Goal: Task Accomplishment & Management: Use online tool/utility

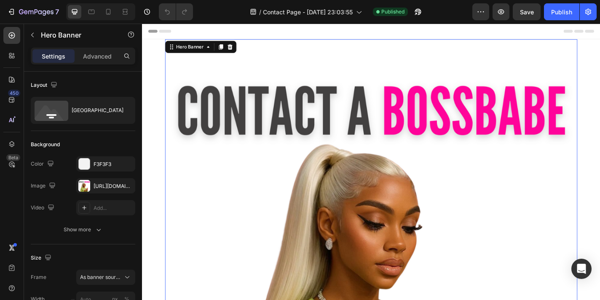
click at [353, 171] on div "Overlay" at bounding box center [394, 268] width 455 height 455
click at [89, 185] on div at bounding box center [84, 186] width 12 height 12
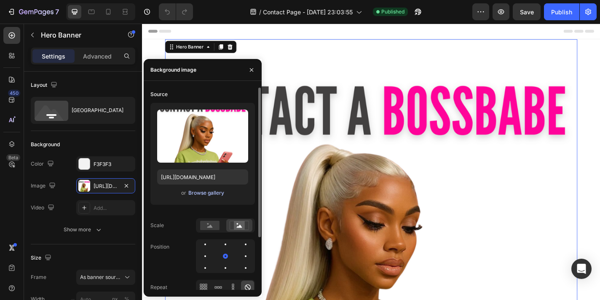
click at [213, 195] on div "Browse gallery" at bounding box center [206, 193] width 36 height 8
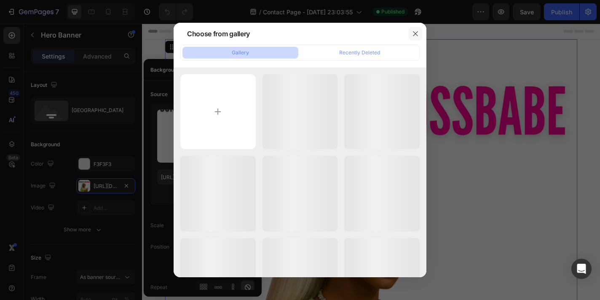
click at [416, 34] on icon "button" at bounding box center [415, 33] width 7 height 7
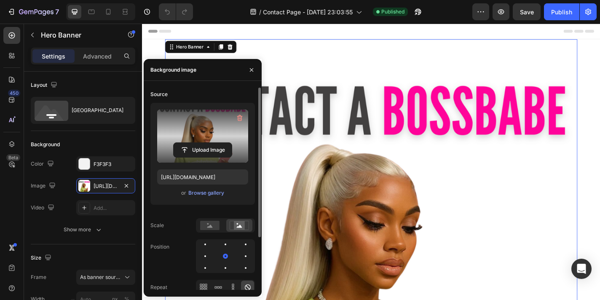
click at [213, 139] on label at bounding box center [202, 136] width 91 height 53
click at [213, 143] on input "file" at bounding box center [203, 150] width 58 height 14
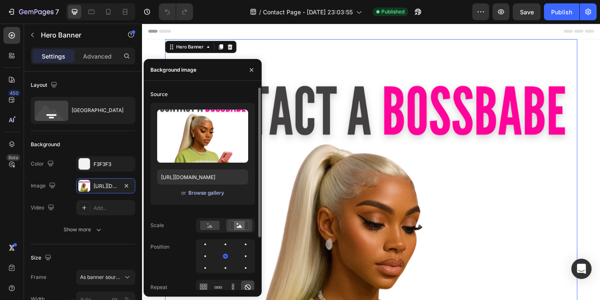
click at [207, 195] on div "Browse gallery" at bounding box center [206, 193] width 36 height 8
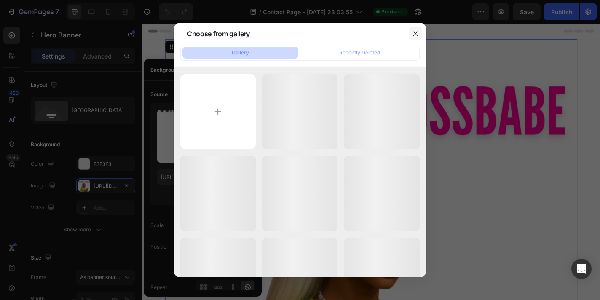
click at [417, 34] on icon "button" at bounding box center [415, 33] width 7 height 7
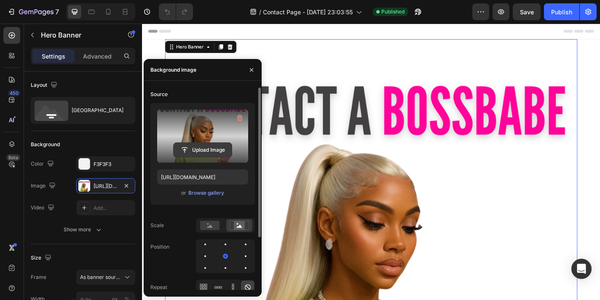
click at [198, 148] on input "file" at bounding box center [203, 150] width 58 height 14
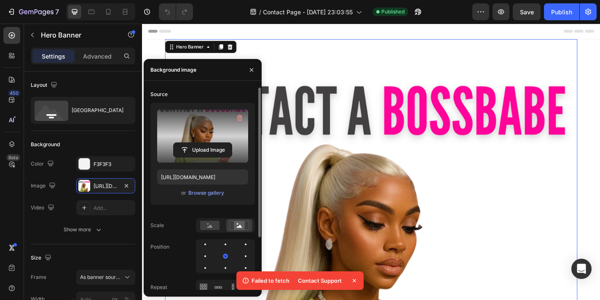
click at [219, 132] on label at bounding box center [202, 136] width 91 height 53
click at [219, 143] on input "file" at bounding box center [203, 150] width 58 height 14
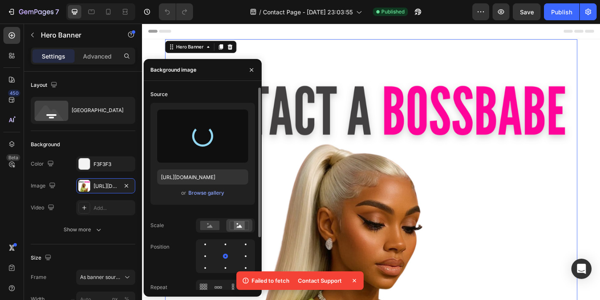
type input "[URL][DOMAIN_NAME]"
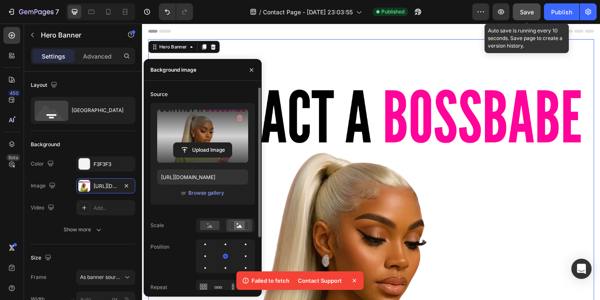
click at [525, 16] on div "Save" at bounding box center [527, 12] width 14 height 9
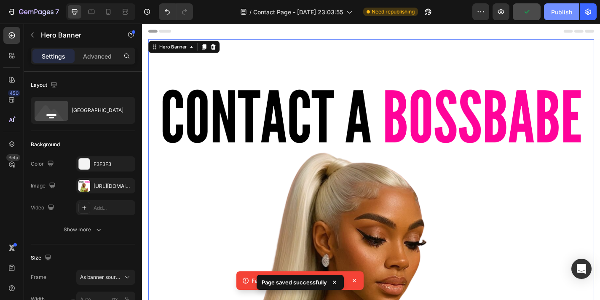
click at [566, 11] on div "Publish" at bounding box center [562, 12] width 21 height 9
click at [355, 280] on icon at bounding box center [354, 280] width 3 height 3
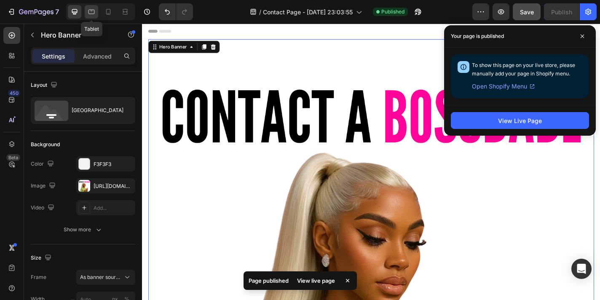
click at [94, 15] on icon at bounding box center [91, 12] width 8 height 8
type input "1200"
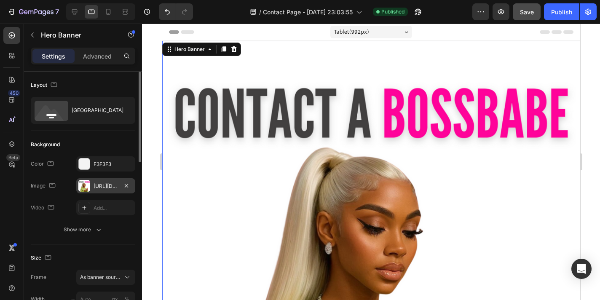
click at [87, 186] on div at bounding box center [84, 186] width 12 height 12
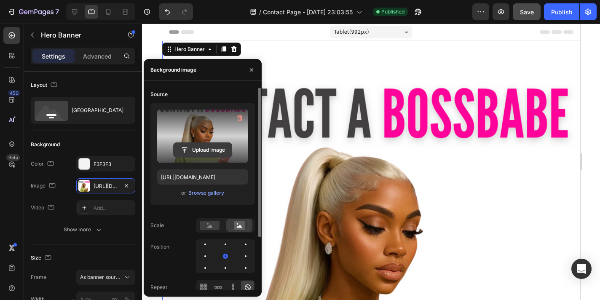
click at [193, 148] on input "file" at bounding box center [203, 150] width 58 height 14
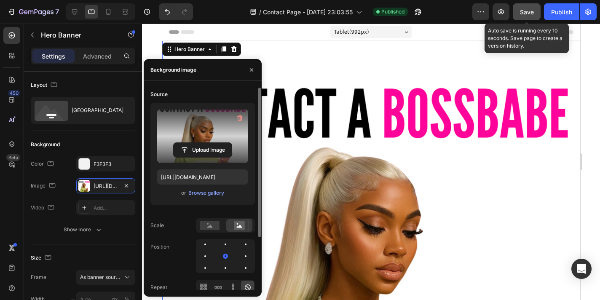
click at [533, 11] on span "Save" at bounding box center [527, 11] width 14 height 7
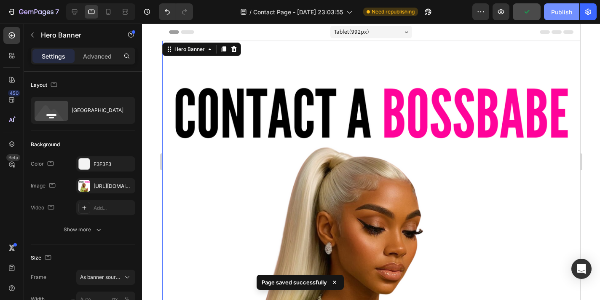
click at [563, 13] on div "Publish" at bounding box center [562, 12] width 21 height 9
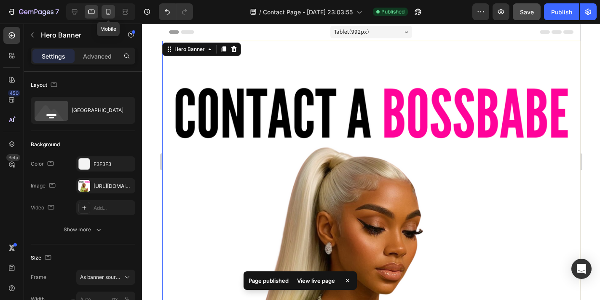
click at [110, 11] on icon at bounding box center [108, 12] width 5 height 6
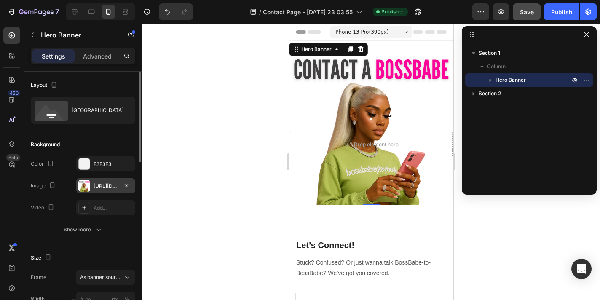
click at [86, 189] on div at bounding box center [84, 186] width 12 height 12
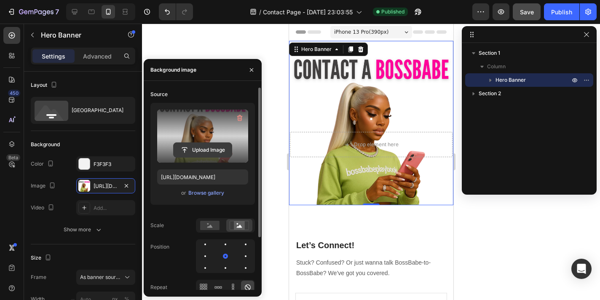
click at [205, 154] on input "file" at bounding box center [203, 150] width 58 height 14
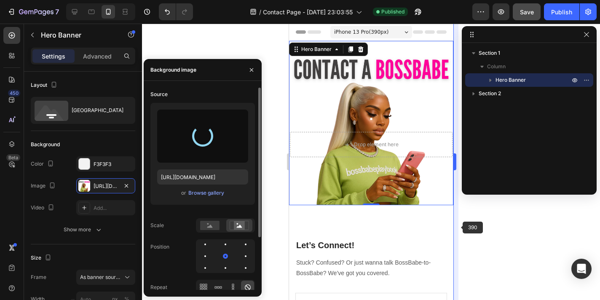
type input "[URL][DOMAIN_NAME]"
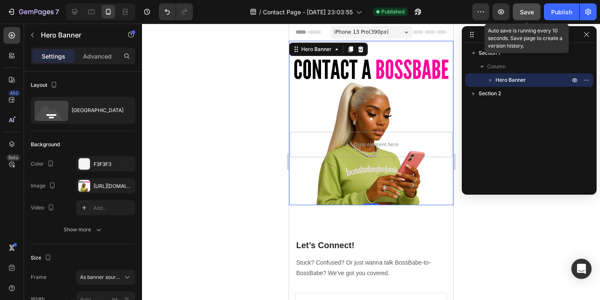
click at [534, 16] on button "Save" at bounding box center [527, 11] width 28 height 17
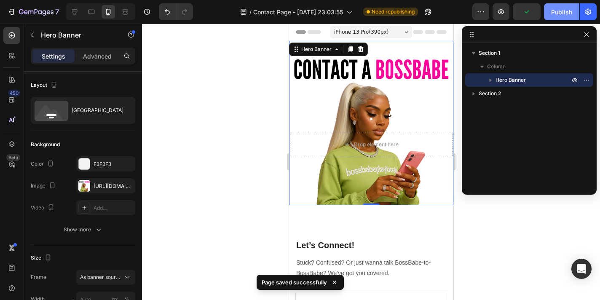
click at [564, 9] on div "Publish" at bounding box center [562, 12] width 21 height 9
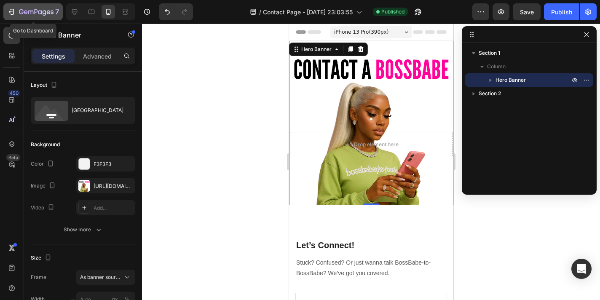
click at [41, 7] on div "7" at bounding box center [39, 12] width 40 height 10
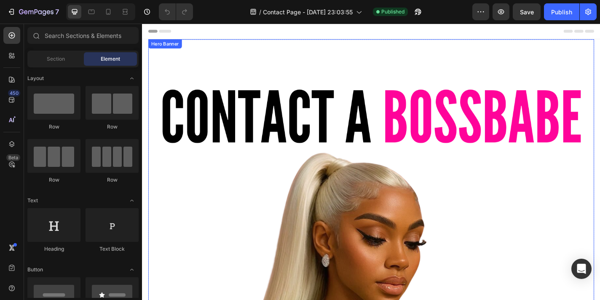
click at [371, 176] on div "Overlay" at bounding box center [395, 287] width 493 height 493
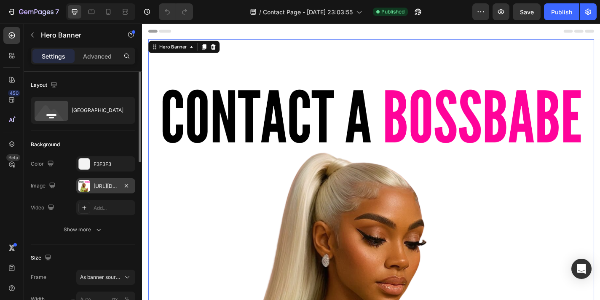
click at [86, 187] on div at bounding box center [84, 186] width 12 height 12
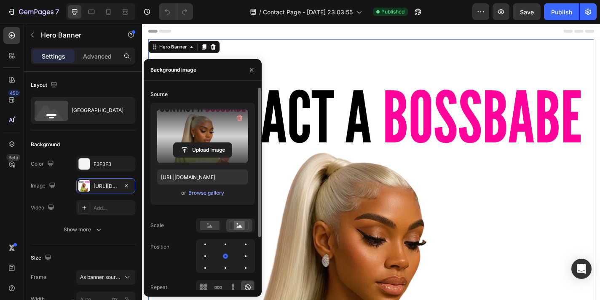
click at [203, 129] on label at bounding box center [202, 136] width 91 height 53
click at [203, 143] on input "file" at bounding box center [203, 150] width 58 height 14
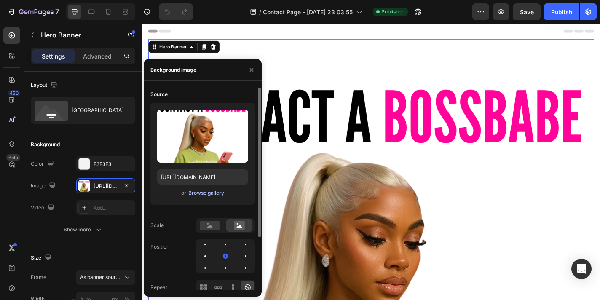
click at [208, 195] on div "Browse gallery" at bounding box center [206, 193] width 36 height 8
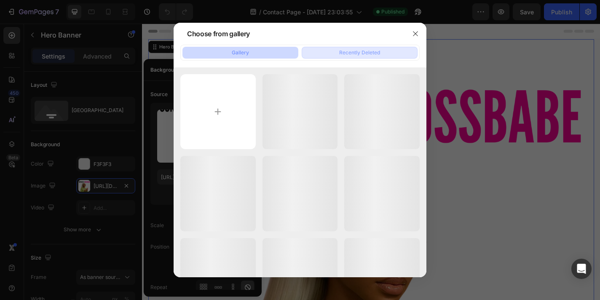
click at [367, 54] on div "Recently Deleted" at bounding box center [359, 53] width 41 height 8
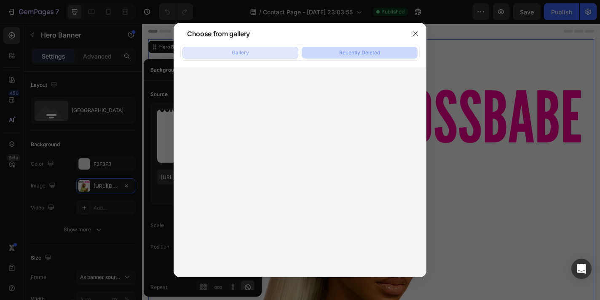
click at [253, 56] on button "Gallery" at bounding box center [241, 53] width 116 height 12
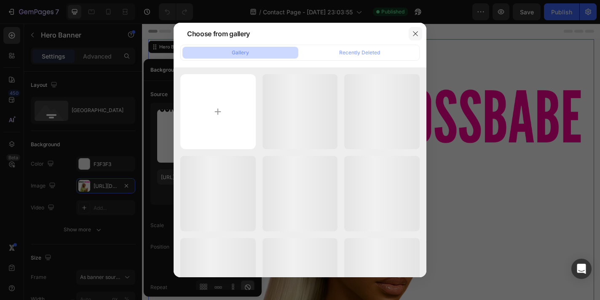
click at [415, 35] on icon "button" at bounding box center [415, 33] width 7 height 7
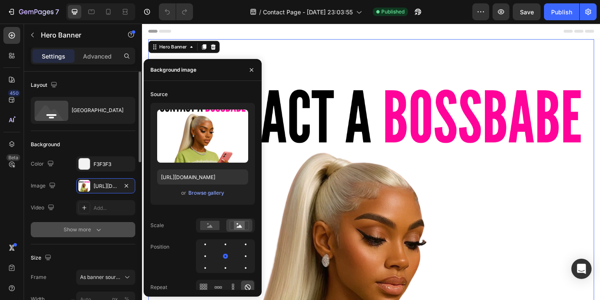
click at [94, 232] on icon "button" at bounding box center [98, 230] width 8 height 8
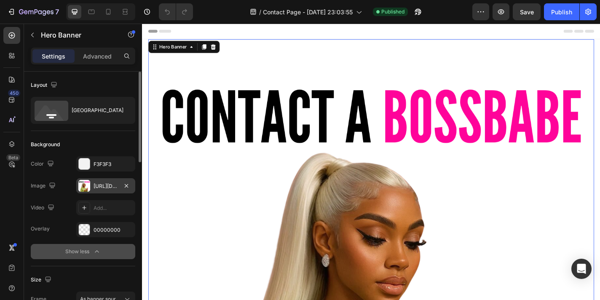
click at [104, 189] on div "[URL][DOMAIN_NAME]" at bounding box center [106, 187] width 24 height 8
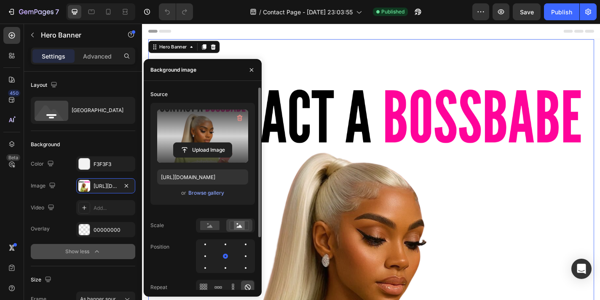
click at [200, 140] on label at bounding box center [202, 136] width 91 height 53
click at [200, 143] on input "file" at bounding box center [203, 150] width 58 height 14
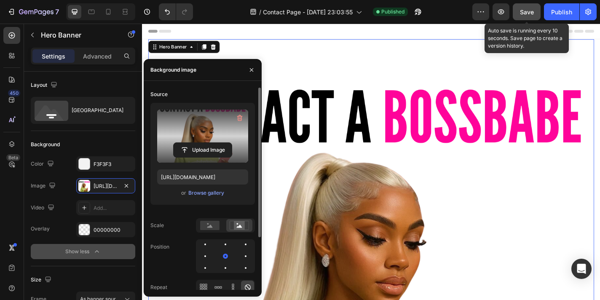
click at [530, 14] on span "Save" at bounding box center [527, 11] width 14 height 7
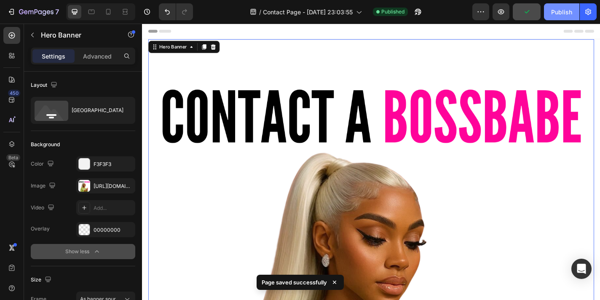
click at [561, 15] on div "Publish" at bounding box center [562, 12] width 21 height 9
click at [95, 13] on icon at bounding box center [91, 12] width 8 height 8
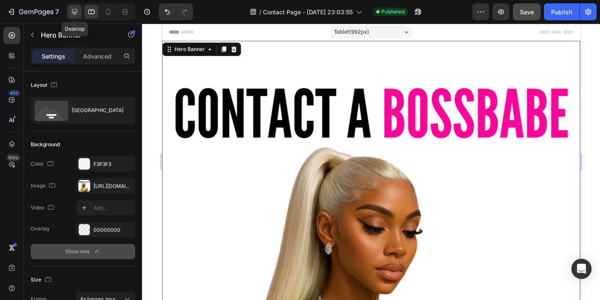
click at [74, 9] on icon at bounding box center [74, 11] width 5 height 5
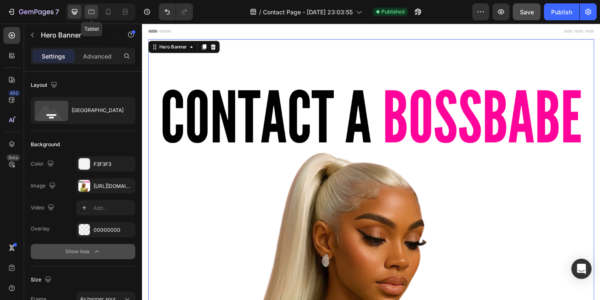
click at [92, 14] on icon at bounding box center [91, 12] width 8 height 8
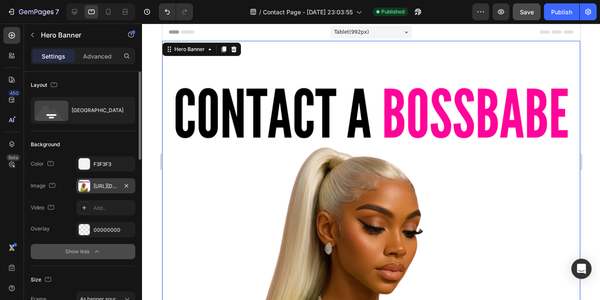
click at [87, 190] on div at bounding box center [84, 186] width 12 height 12
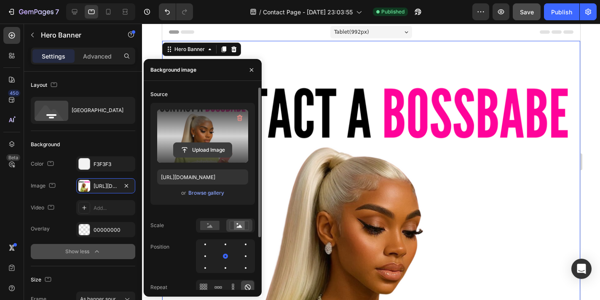
click at [213, 155] on input "file" at bounding box center [203, 150] width 58 height 14
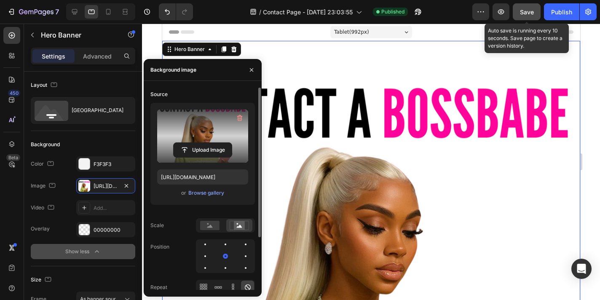
click at [532, 15] on span "Save" at bounding box center [527, 11] width 14 height 7
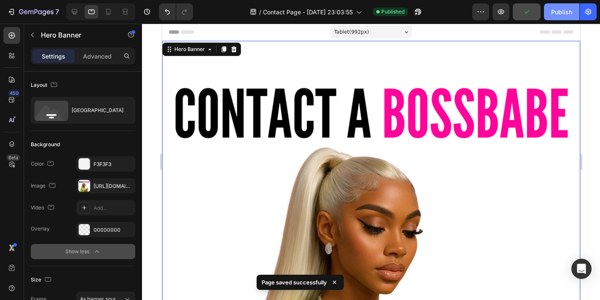
click at [565, 14] on div "Publish" at bounding box center [562, 12] width 21 height 9
click at [108, 16] on icon at bounding box center [108, 12] width 8 height 8
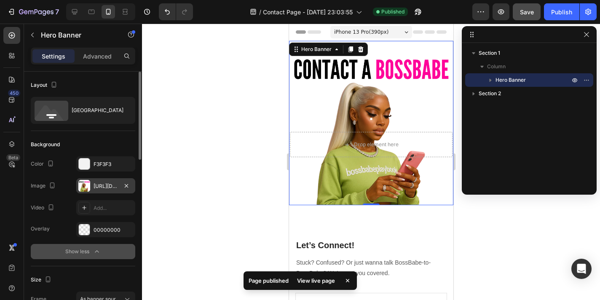
click at [84, 190] on div at bounding box center [84, 186] width 12 height 12
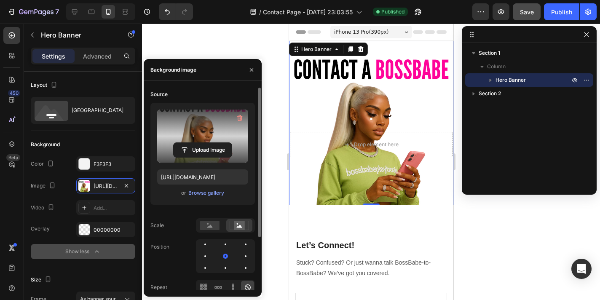
click at [207, 139] on label at bounding box center [202, 136] width 91 height 53
click at [207, 143] on input "file" at bounding box center [203, 150] width 58 height 14
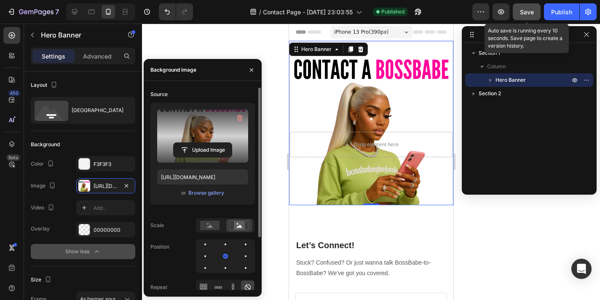
click at [535, 13] on button "Save" at bounding box center [527, 11] width 28 height 17
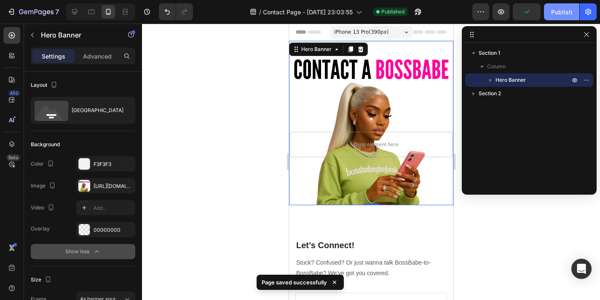
click at [566, 12] on div "Publish" at bounding box center [562, 12] width 21 height 9
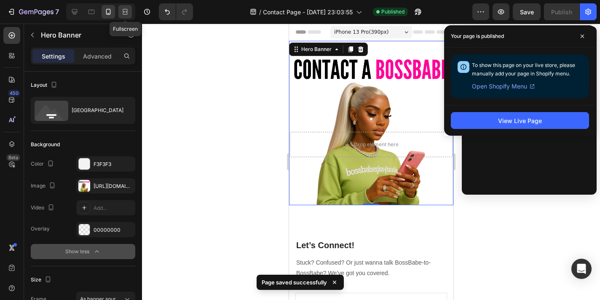
click at [129, 18] on div at bounding box center [124, 11] width 13 height 13
type input "Auto"
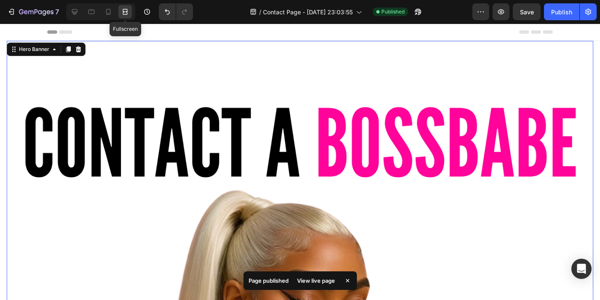
click at [129, 18] on div at bounding box center [124, 11] width 13 height 13
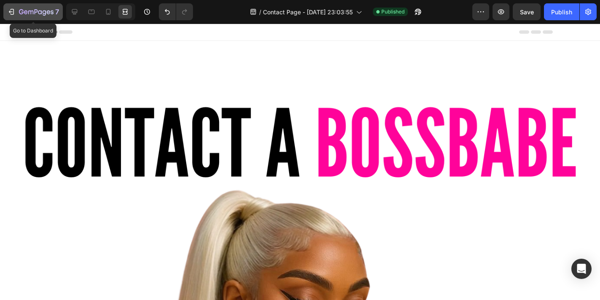
click at [11, 12] on icon "button" at bounding box center [11, 12] width 8 height 8
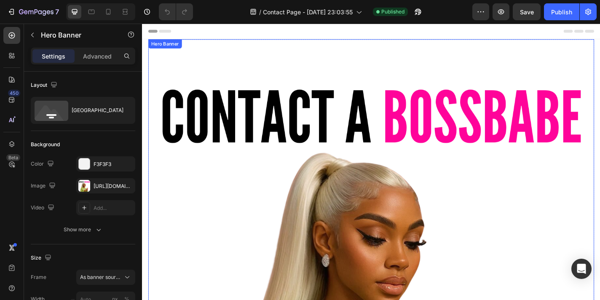
click at [292, 161] on div "Overlay" at bounding box center [395, 287] width 493 height 493
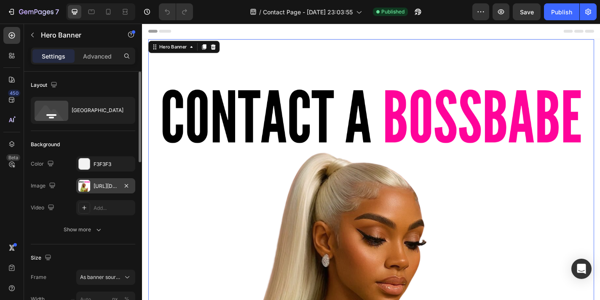
click at [99, 185] on div "[URL][DOMAIN_NAME]" at bounding box center [106, 187] width 24 height 8
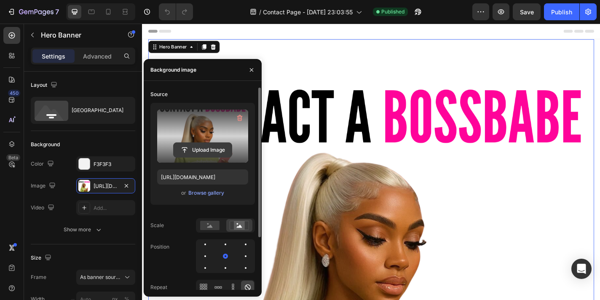
click at [197, 150] on input "file" at bounding box center [203, 150] width 58 height 14
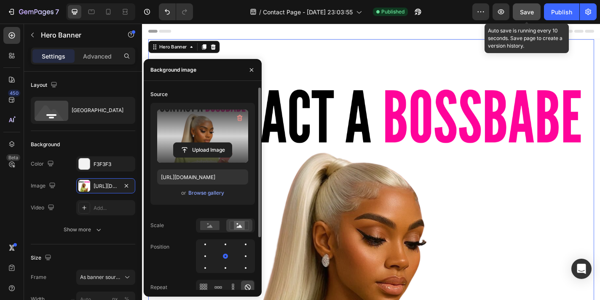
click at [533, 13] on span "Save" at bounding box center [527, 11] width 14 height 7
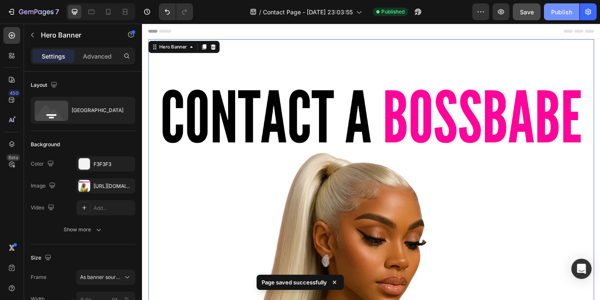
click at [555, 13] on div "Publish" at bounding box center [562, 12] width 21 height 9
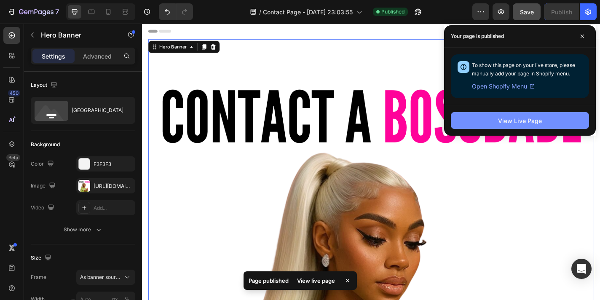
click at [503, 127] on button "View Live Page" at bounding box center [520, 120] width 138 height 17
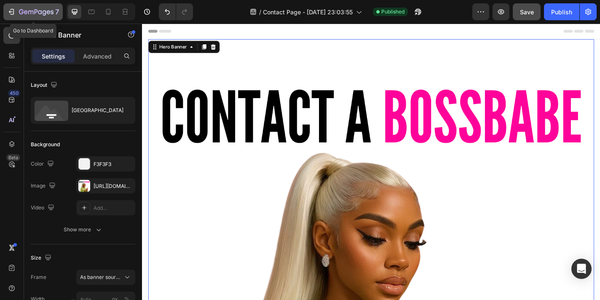
click at [7, 11] on icon "button" at bounding box center [11, 12] width 8 height 8
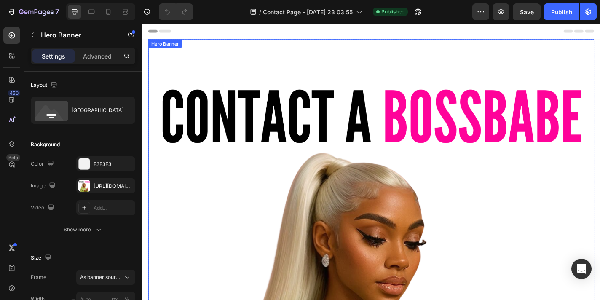
click at [237, 191] on div "Overlay" at bounding box center [395, 287] width 493 height 493
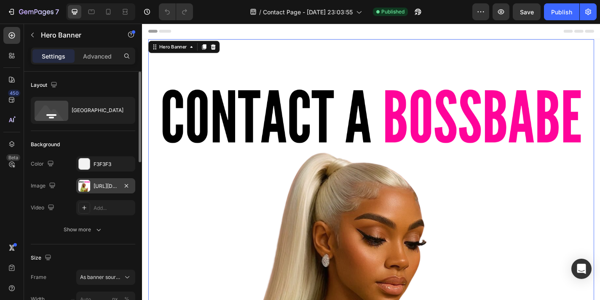
click at [86, 190] on div at bounding box center [84, 186] width 12 height 12
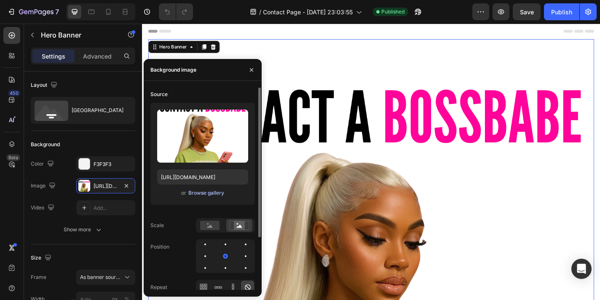
click at [205, 194] on div "Browse gallery" at bounding box center [206, 193] width 36 height 8
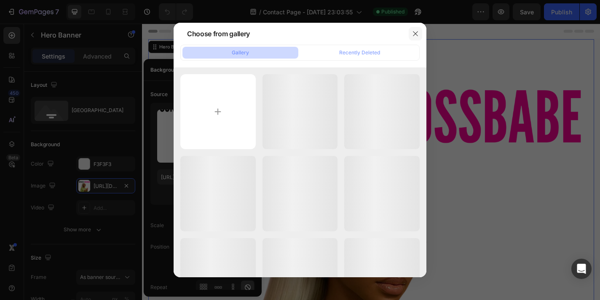
click at [416, 33] on icon "button" at bounding box center [415, 33] width 7 height 7
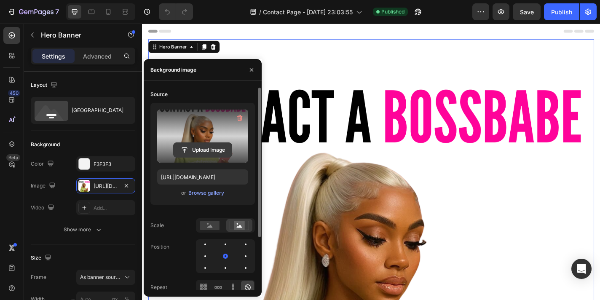
click at [204, 150] on input "file" at bounding box center [203, 150] width 58 height 14
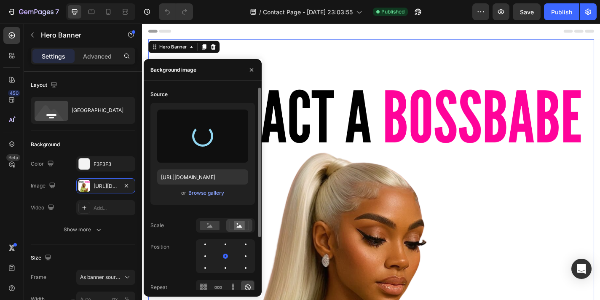
type input "[URL][DOMAIN_NAME]"
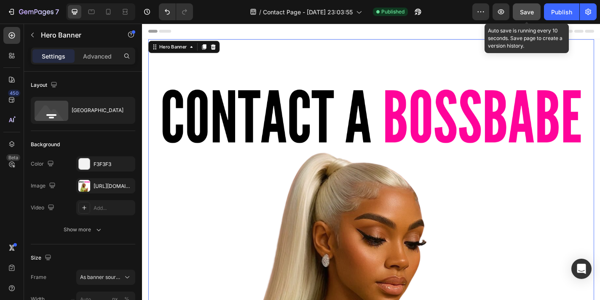
click at [528, 17] on button "Save" at bounding box center [527, 11] width 28 height 17
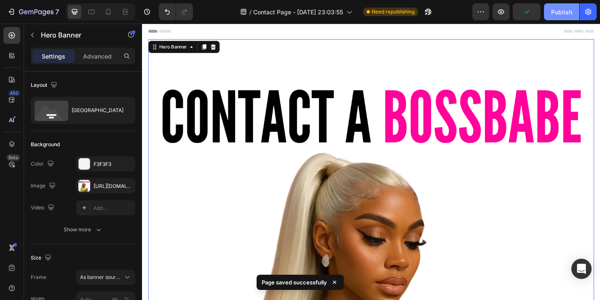
click at [554, 15] on div "Publish" at bounding box center [562, 12] width 21 height 9
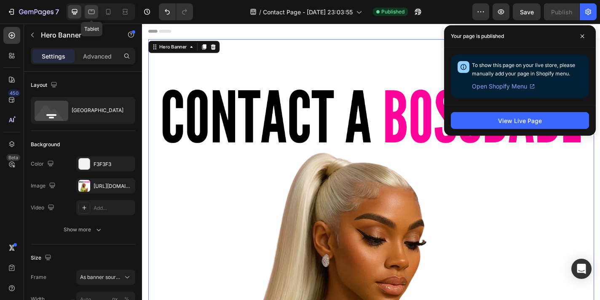
click at [94, 14] on icon at bounding box center [91, 12] width 8 height 8
type input "1200"
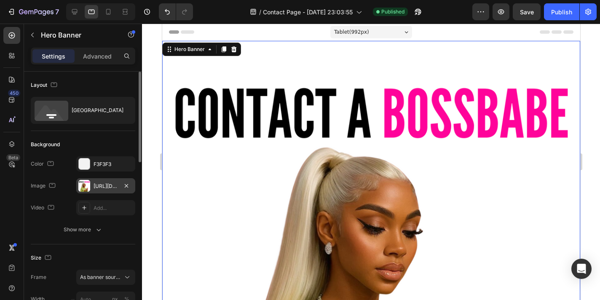
click at [86, 189] on div at bounding box center [84, 186] width 12 height 12
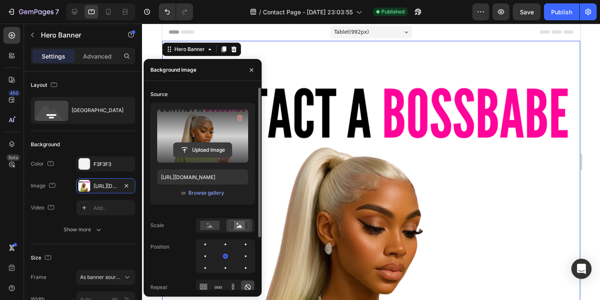
click at [213, 146] on input "file" at bounding box center [203, 150] width 58 height 14
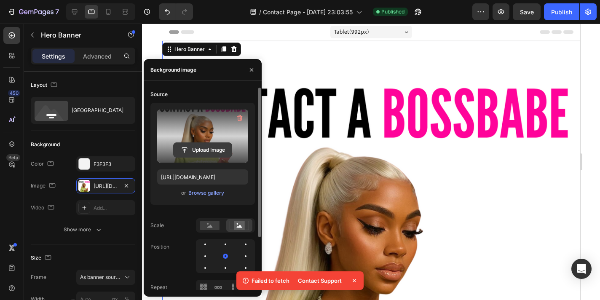
click at [209, 151] on input "file" at bounding box center [203, 150] width 58 height 14
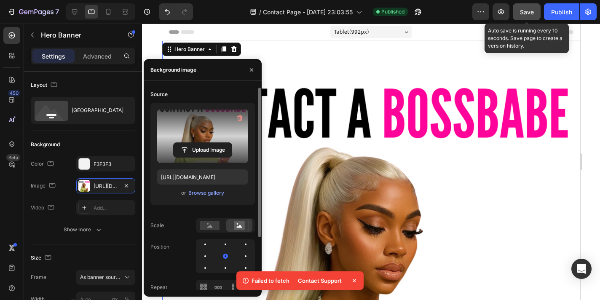
click at [528, 11] on span "Save" at bounding box center [527, 11] width 14 height 7
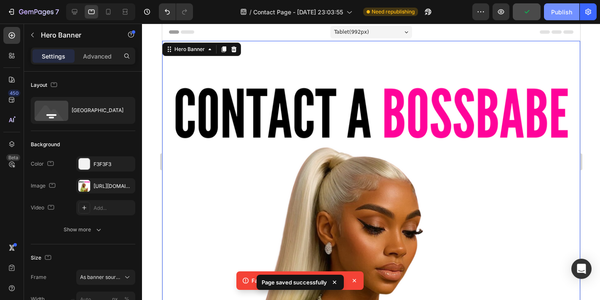
click at [559, 15] on div "Publish" at bounding box center [562, 12] width 21 height 9
click at [356, 282] on icon at bounding box center [354, 281] width 8 height 8
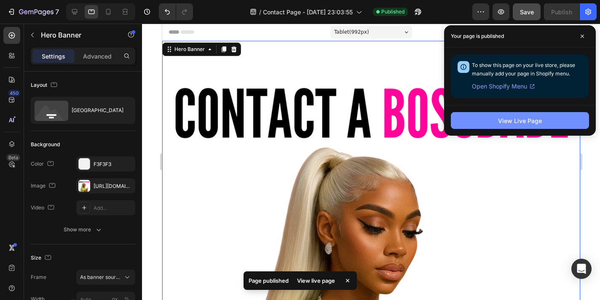
click at [476, 119] on button "View Live Page" at bounding box center [520, 120] width 138 height 17
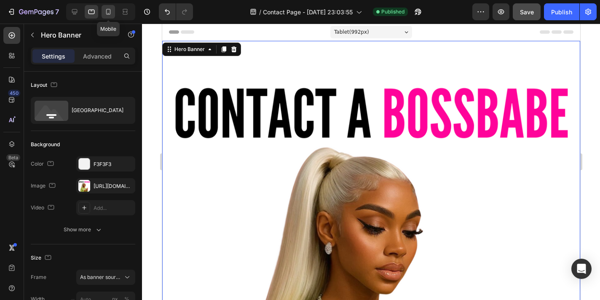
click at [108, 13] on icon at bounding box center [109, 13] width 2 height 1
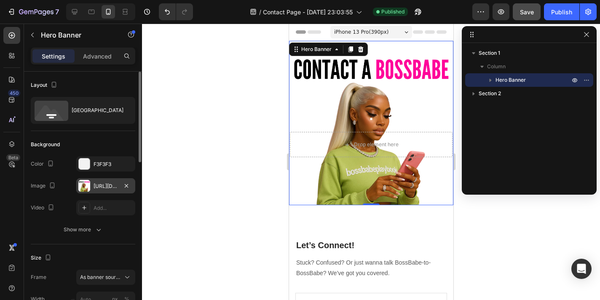
click at [98, 189] on div "[URL][DOMAIN_NAME]" at bounding box center [106, 187] width 24 height 8
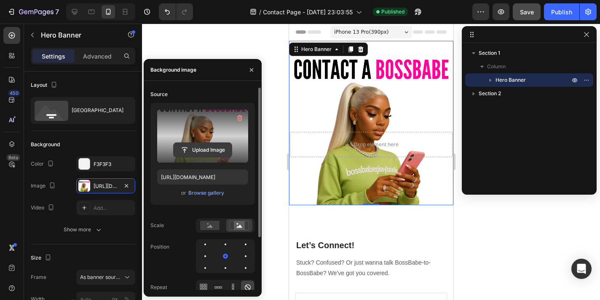
click at [203, 147] on input "file" at bounding box center [203, 150] width 58 height 14
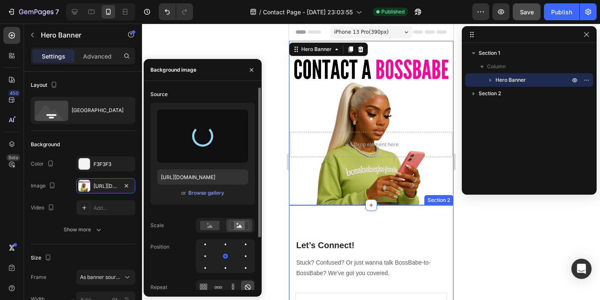
type input "[URL][DOMAIN_NAME]"
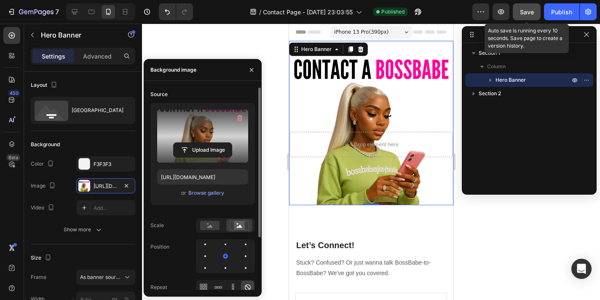
click at [525, 16] on button "Save" at bounding box center [527, 11] width 28 height 17
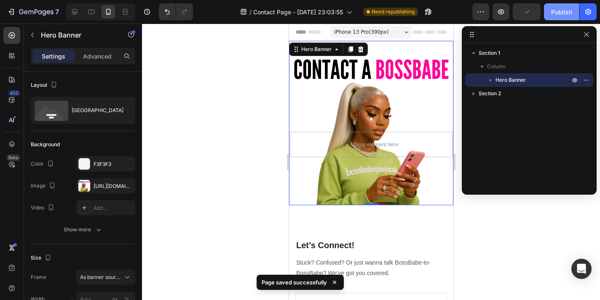
click at [563, 8] on div "Publish" at bounding box center [562, 12] width 21 height 9
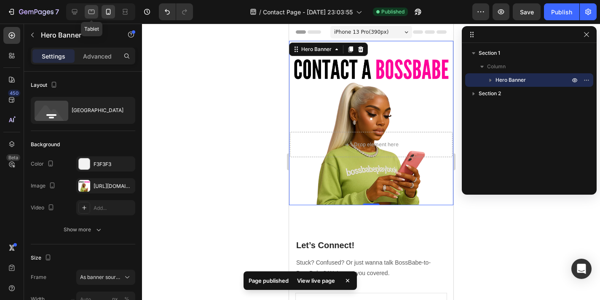
click at [90, 13] on icon at bounding box center [91, 12] width 8 height 8
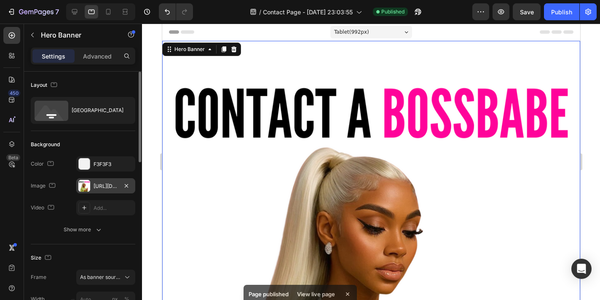
click at [86, 186] on div at bounding box center [84, 186] width 12 height 12
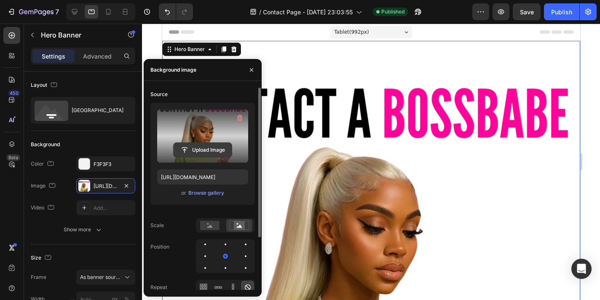
click at [210, 153] on input "file" at bounding box center [203, 150] width 58 height 14
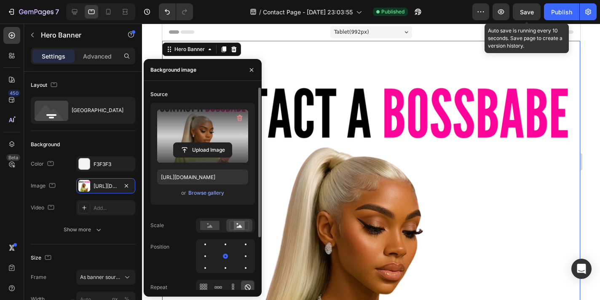
click at [531, 15] on div "Save" at bounding box center [527, 12] width 14 height 9
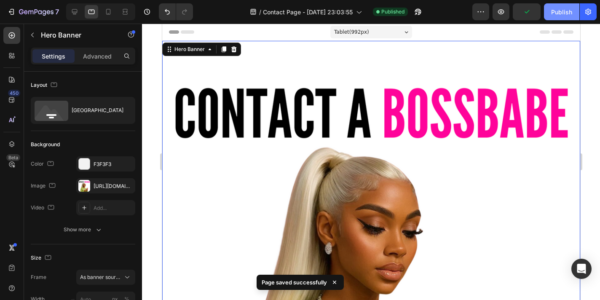
click at [563, 18] on button "Publish" at bounding box center [561, 11] width 35 height 17
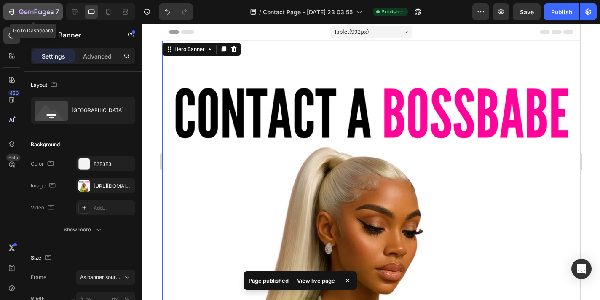
click at [38, 9] on icon "button" at bounding box center [36, 12] width 35 height 7
